Goal: Information Seeking & Learning: Learn about a topic

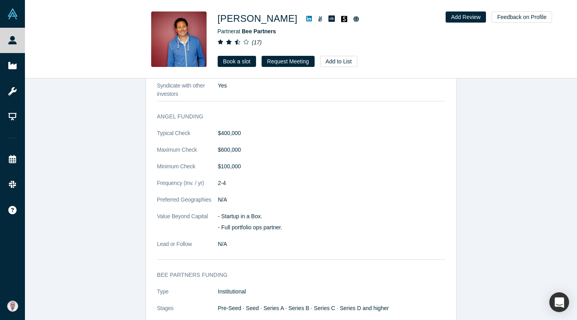
scroll to position [828, 0]
